Goal: Navigation & Orientation: Find specific page/section

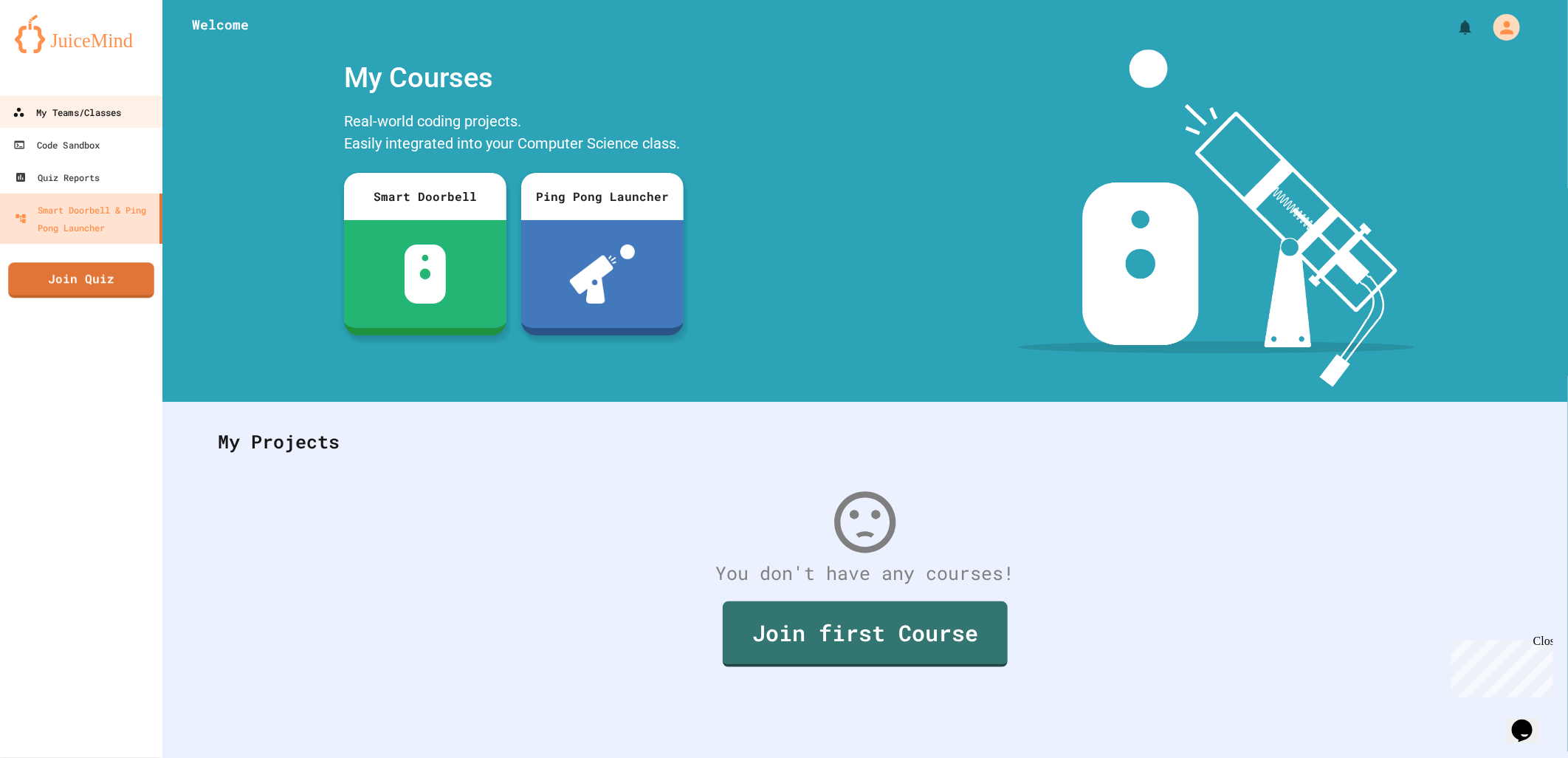
click at [83, 99] on link "My Teams/Classes" at bounding box center [81, 112] width 167 height 33
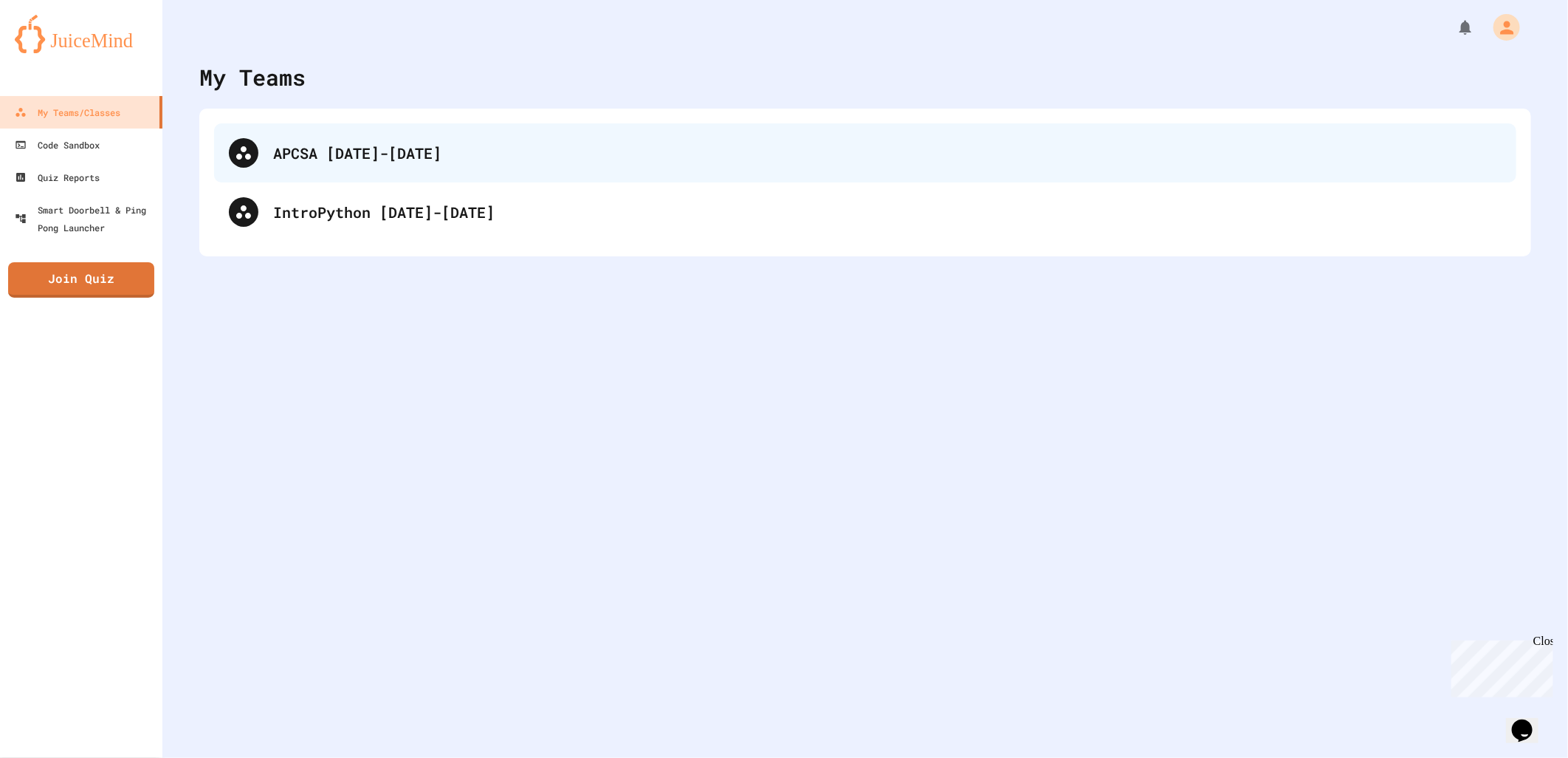
click at [463, 167] on div "APCSA [DATE]-[DATE]" at bounding box center [865, 153] width 1302 height 59
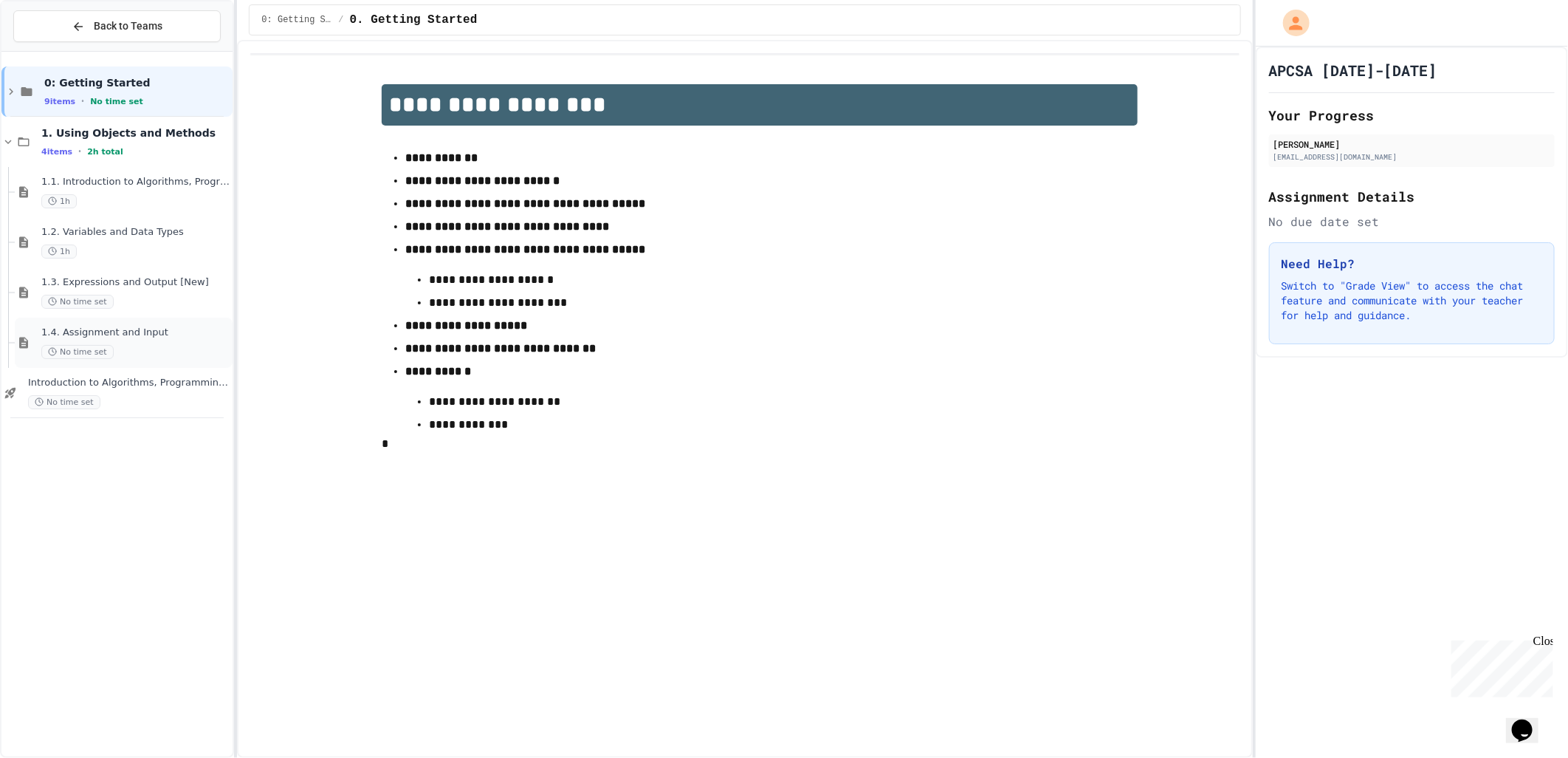
click at [146, 339] on div "1.4. Assignment and Input No time set" at bounding box center [135, 342] width 188 height 33
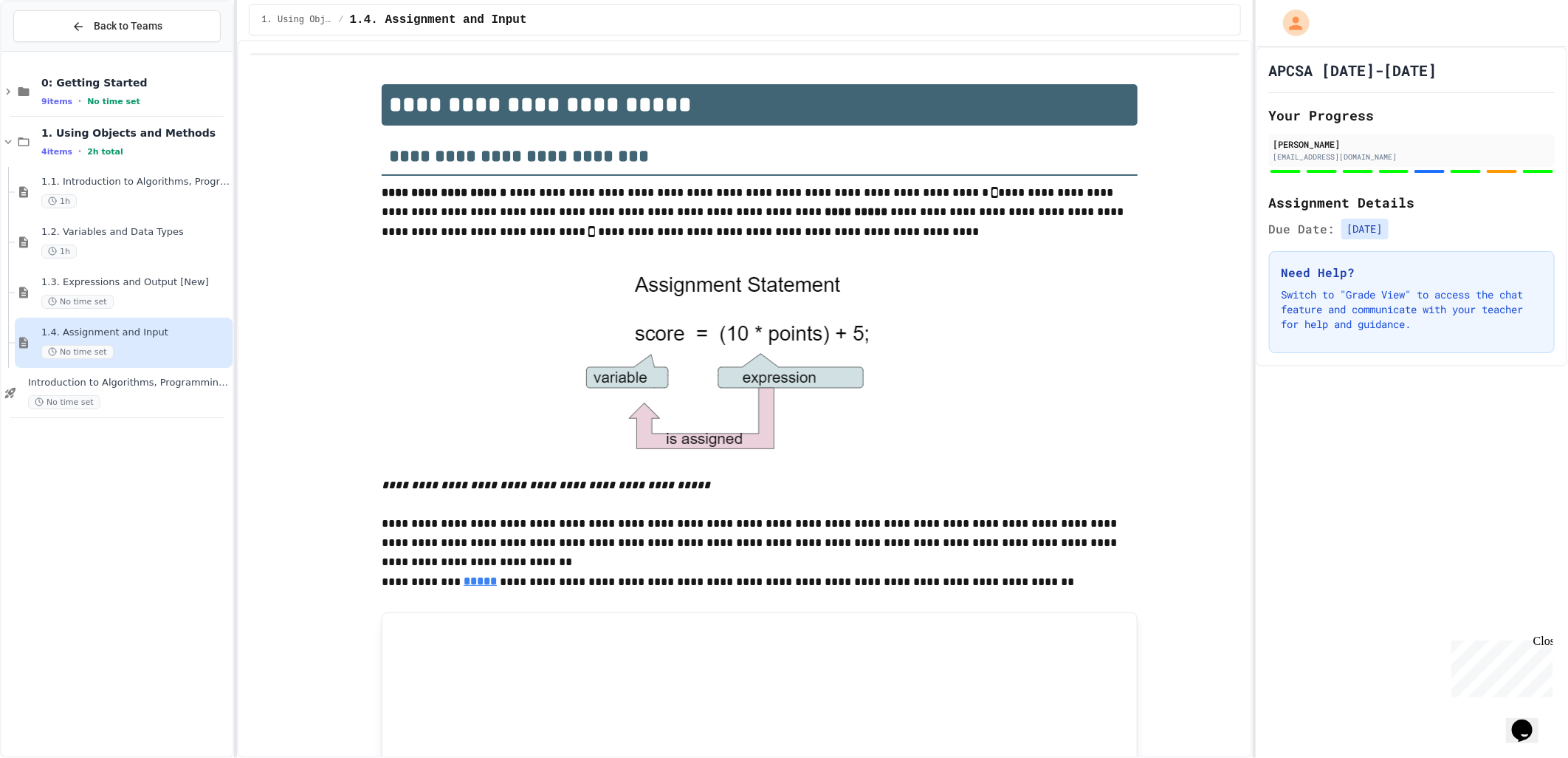
scroll to position [795, 0]
